Goal: Task Accomplishment & Management: Manage account settings

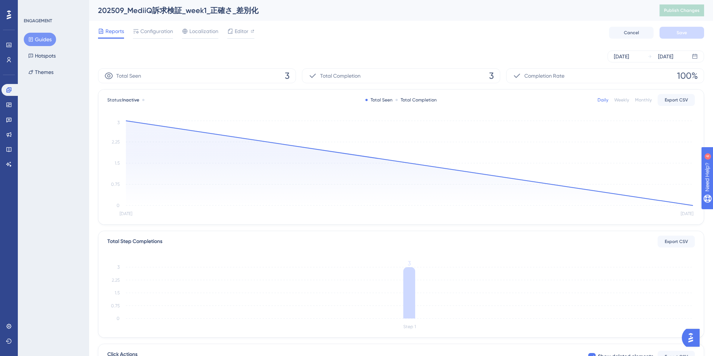
click at [417, 56] on div "Sep 01 2025 Sep 02 2025" at bounding box center [401, 56] width 606 height 12
click at [243, 38] on div at bounding box center [240, 37] width 27 height 1
click at [157, 36] on div "Configuration" at bounding box center [153, 33] width 40 height 12
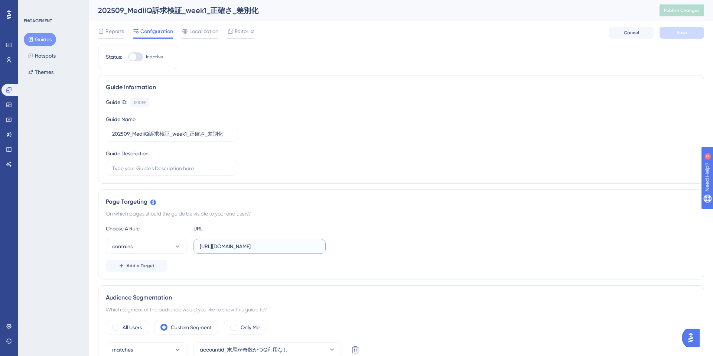
click at [271, 246] on input "https://e-consult.medii.jp/top" at bounding box center [260, 246] width 120 height 8
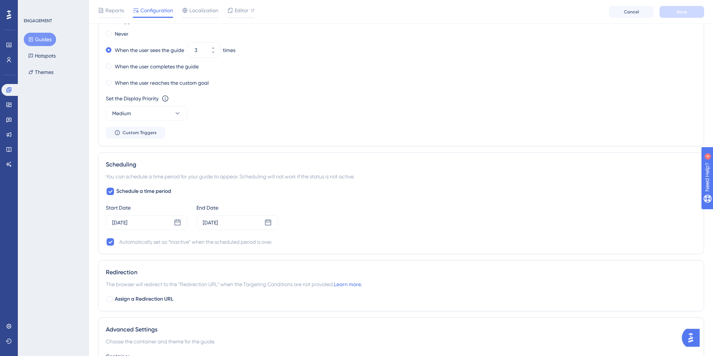
scroll to position [461, 0]
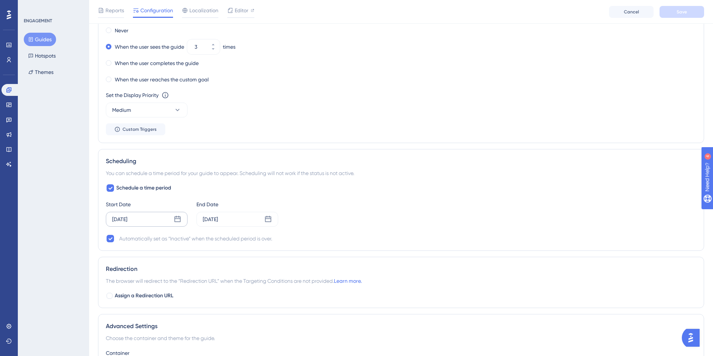
click at [173, 223] on div "Sep 03 2025" at bounding box center [147, 219] width 82 height 15
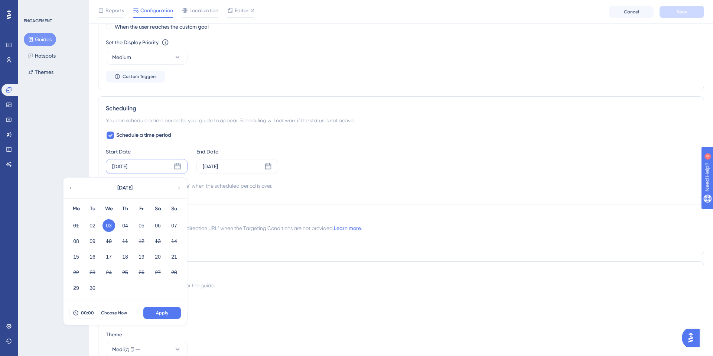
scroll to position [516, 0]
click at [218, 167] on div "Sep 09 2025" at bounding box center [210, 164] width 15 height 9
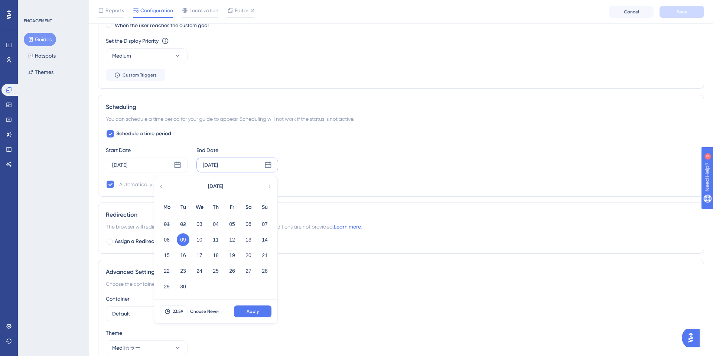
click at [82, 157] on div "ENGAGEMENT Guides Hotspots Themes" at bounding box center [53, 178] width 71 height 356
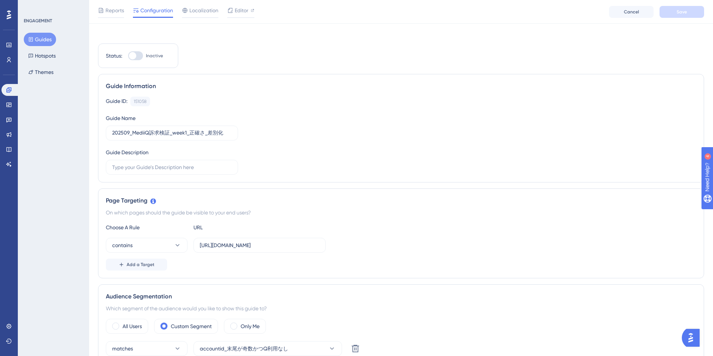
scroll to position [0, 0]
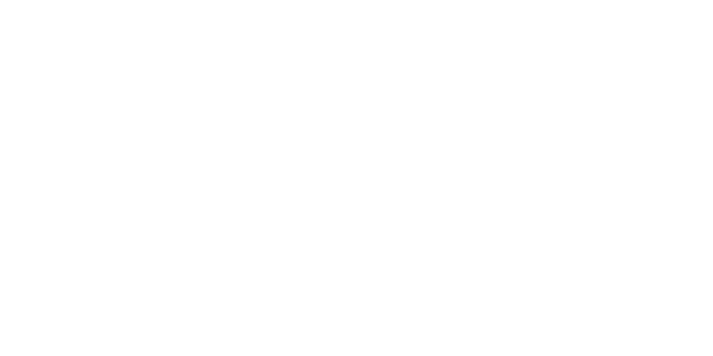
click at [140, 0] on html at bounding box center [356, 0] width 713 height 0
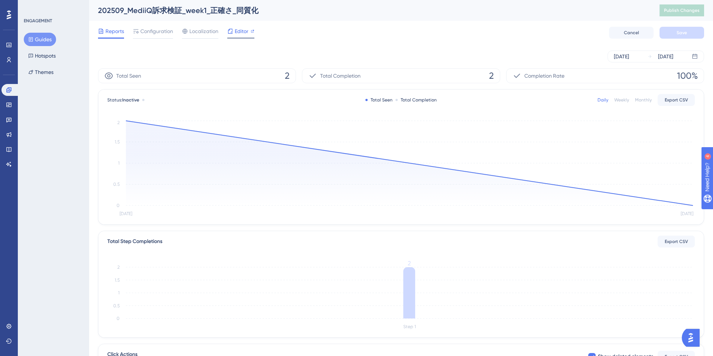
click at [245, 32] on span "Editor" at bounding box center [242, 31] width 14 height 9
click at [49, 40] on button "Guides" at bounding box center [40, 39] width 32 height 13
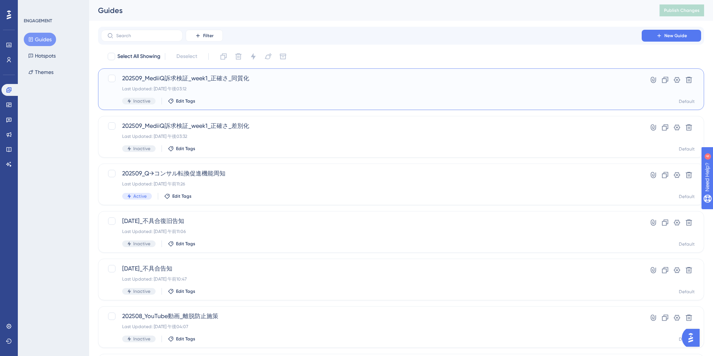
click at [292, 79] on span "202509_MediiQ訴求検証_week1_正確さ_同質化" at bounding box center [371, 78] width 498 height 9
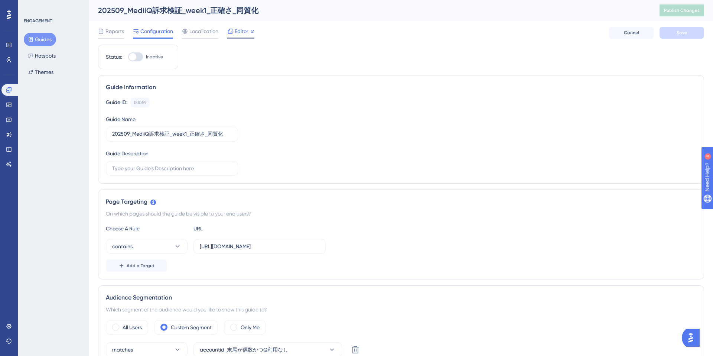
click at [239, 30] on span "Editor" at bounding box center [242, 31] width 14 height 9
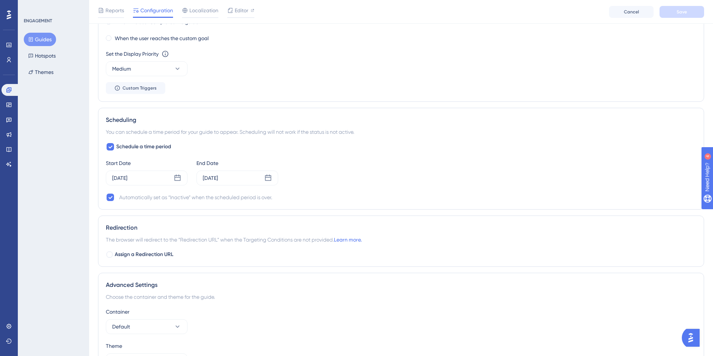
scroll to position [505, 0]
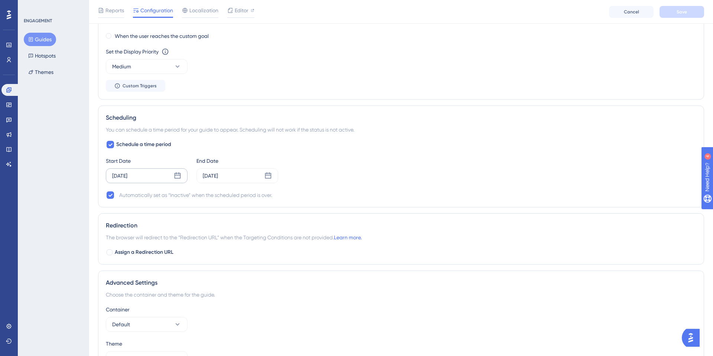
click at [169, 175] on div "Sep 03 2025" at bounding box center [147, 175] width 82 height 15
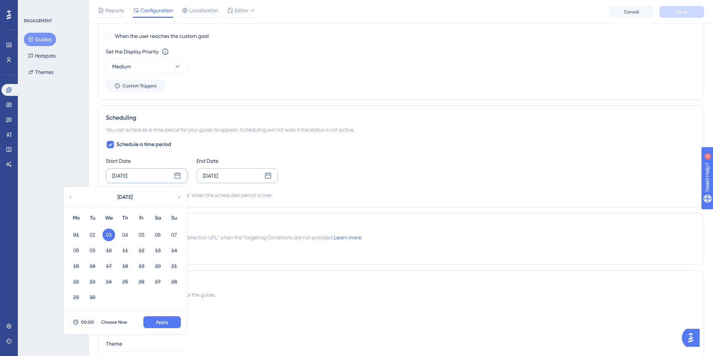
click at [217, 177] on div "Sep 09 2025" at bounding box center [210, 175] width 15 height 9
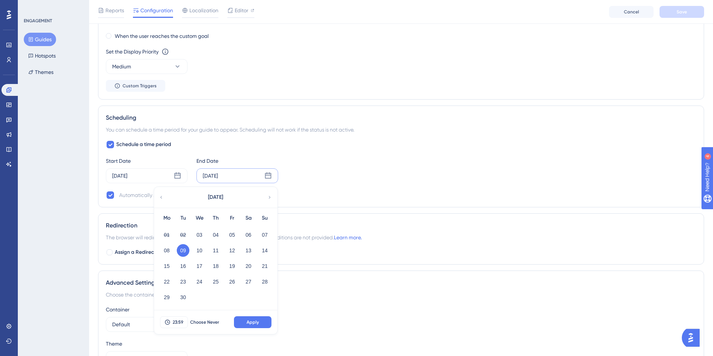
click at [32, 189] on div "ENGAGEMENT Guides Hotspots Themes" at bounding box center [53, 178] width 71 height 356
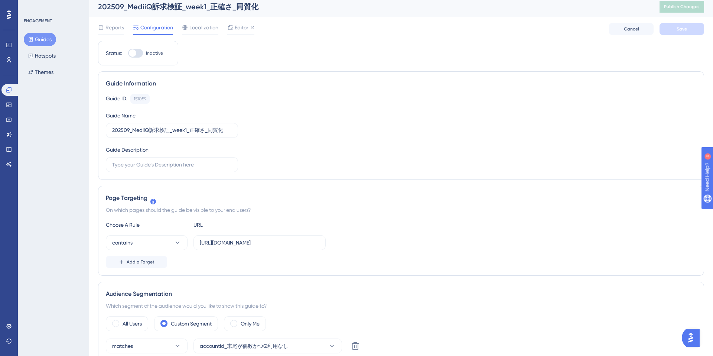
scroll to position [0, 0]
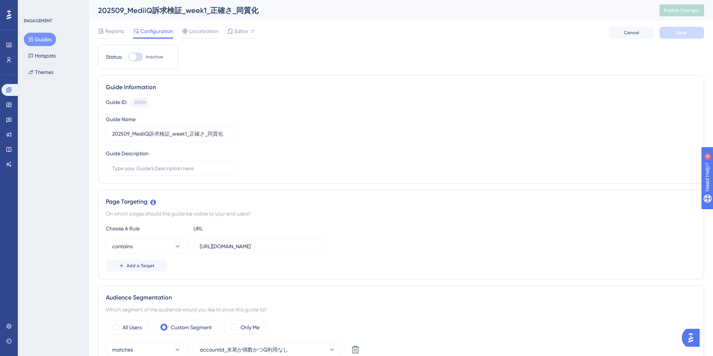
click at [46, 39] on button "Guides" at bounding box center [40, 39] width 32 height 13
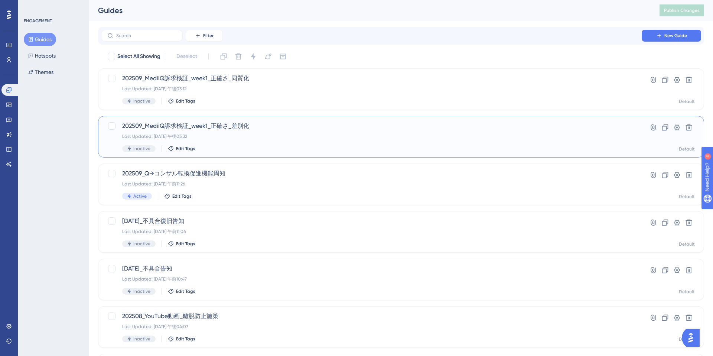
click at [272, 136] on div "Last Updated: 2025年9月02日 午後03:32" at bounding box center [371, 136] width 498 height 6
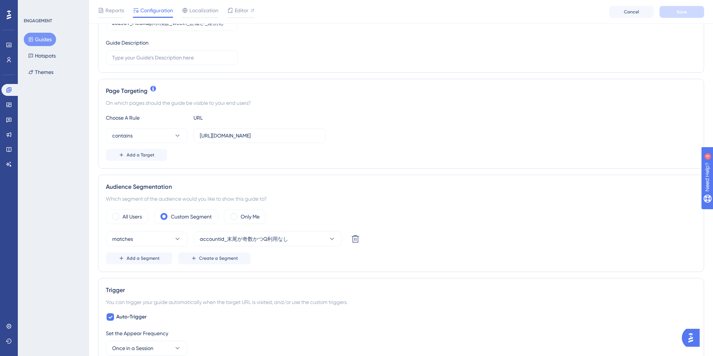
scroll to position [115, 0]
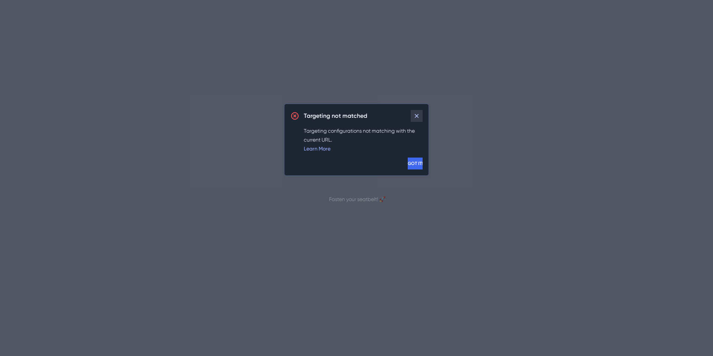
click at [417, 118] on icon at bounding box center [416, 115] width 7 height 7
